Goal: Task Accomplishment & Management: Use online tool/utility

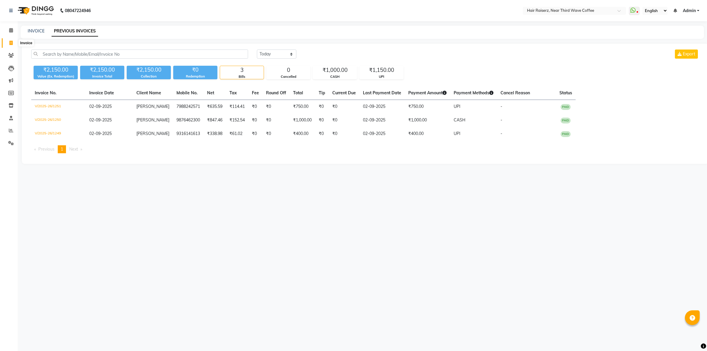
click at [14, 44] on span at bounding box center [11, 43] width 10 height 7
select select "service"
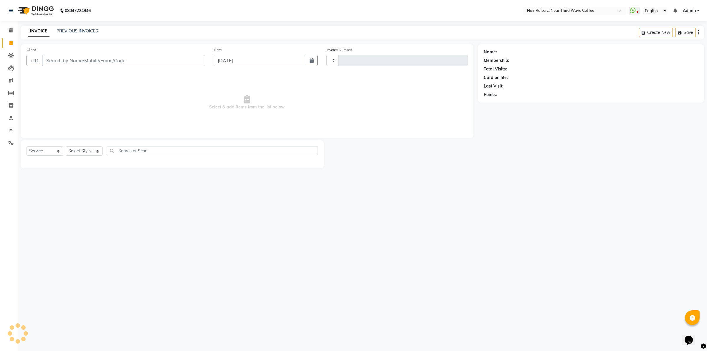
type input "1252"
select select "5183"
click at [89, 33] on link "PREVIOUS INVOICES" at bounding box center [78, 30] width 42 height 5
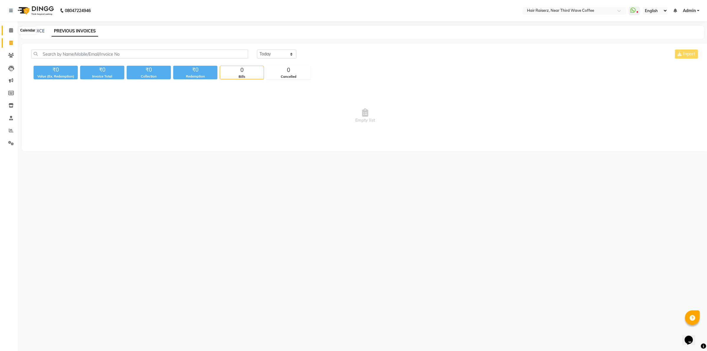
click at [10, 32] on icon at bounding box center [11, 30] width 4 height 4
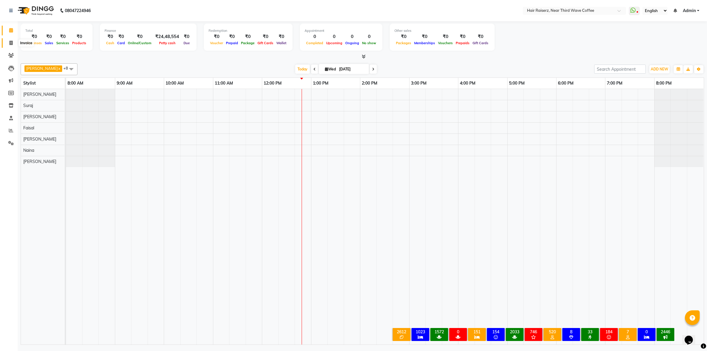
click at [12, 43] on icon at bounding box center [10, 43] width 3 height 4
select select "service"
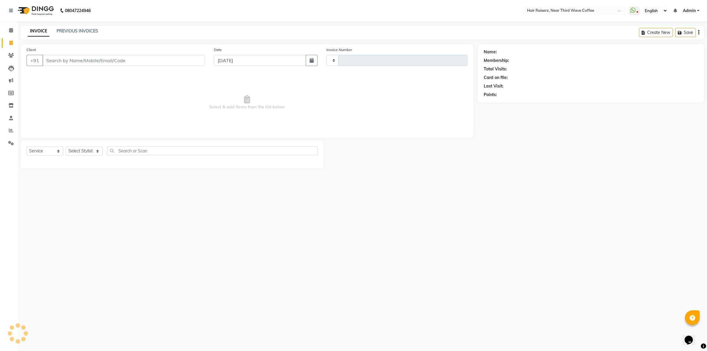
type input "1252"
select select "5183"
